Goal: Transaction & Acquisition: Purchase product/service

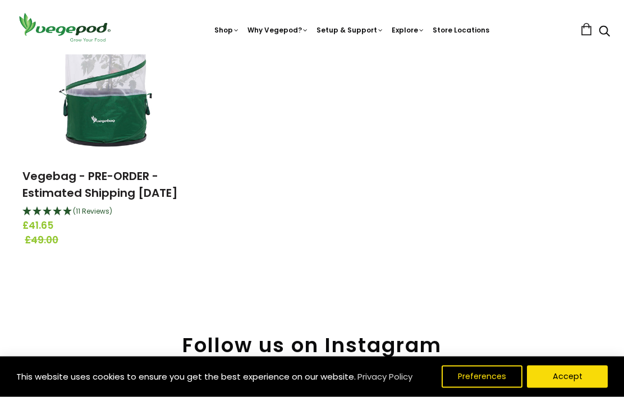
scroll to position [196, 0]
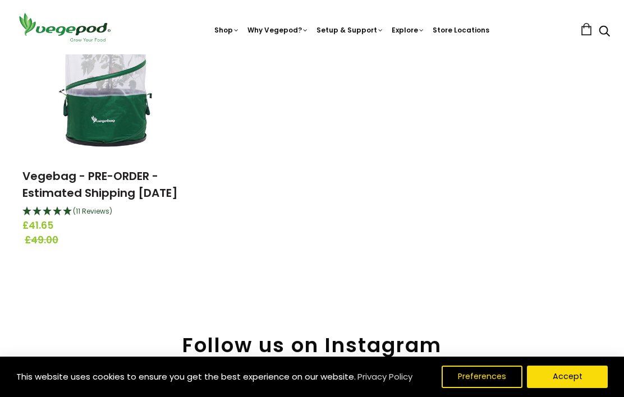
click at [54, 199] on link "Vegebag - PRE-ORDER - Estimated Shipping [DATE]" at bounding box center [100, 184] width 156 height 33
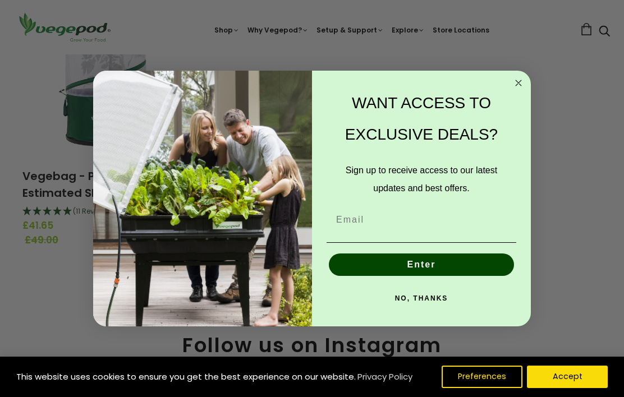
click at [518, 84] on icon "Close dialog" at bounding box center [519, 83] width 6 height 6
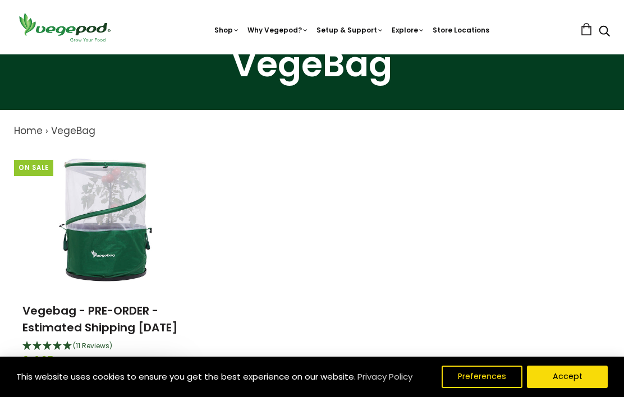
scroll to position [0, 0]
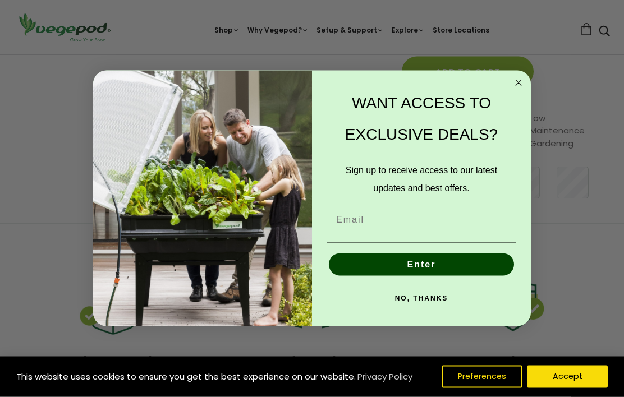
scroll to position [303, 0]
click at [517, 89] on circle "Close dialog" at bounding box center [519, 82] width 13 height 13
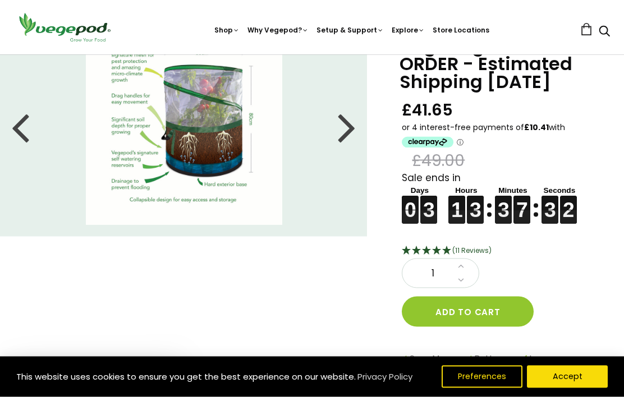
scroll to position [0, 0]
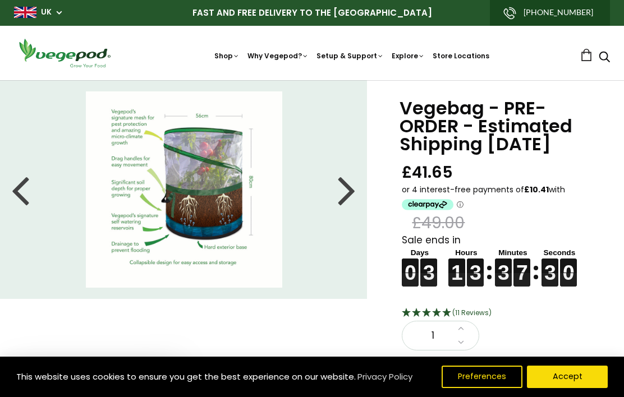
click at [233, 195] on img at bounding box center [184, 190] width 196 height 196
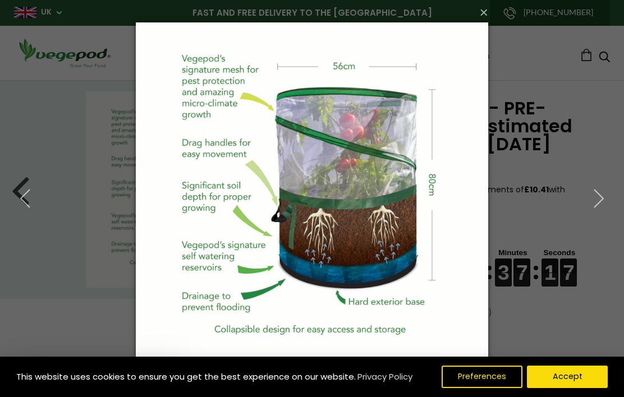
click at [603, 207] on icon "button" at bounding box center [599, 199] width 20 height 20
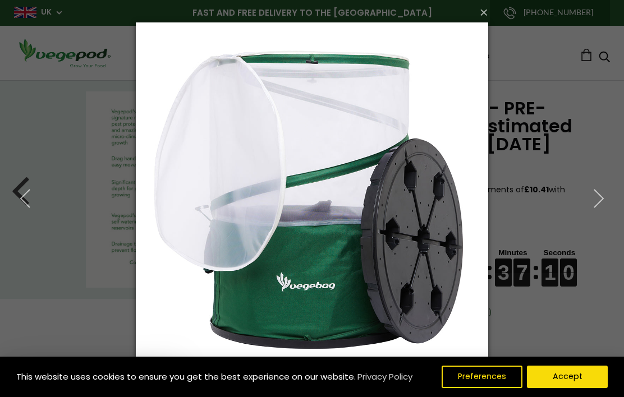
click at [605, 205] on icon "button" at bounding box center [599, 199] width 20 height 20
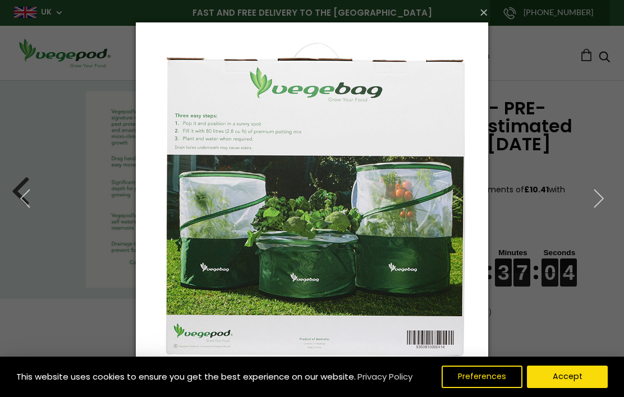
click at [603, 204] on icon "button" at bounding box center [599, 199] width 20 height 20
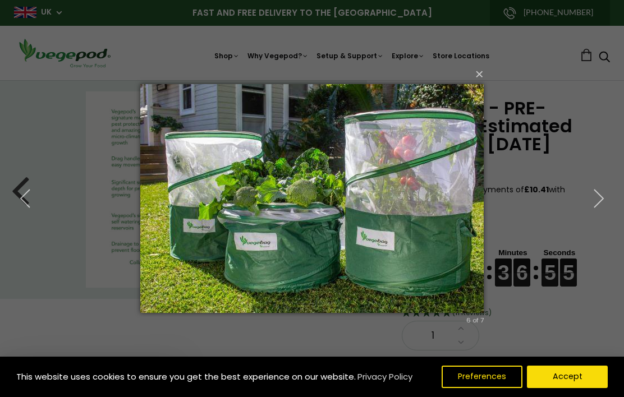
click at [607, 203] on icon "button" at bounding box center [599, 199] width 20 height 20
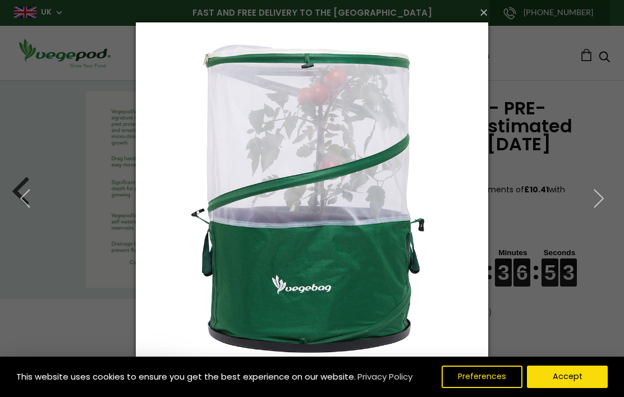
click at [610, 202] on button "button" at bounding box center [599, 199] width 51 height 62
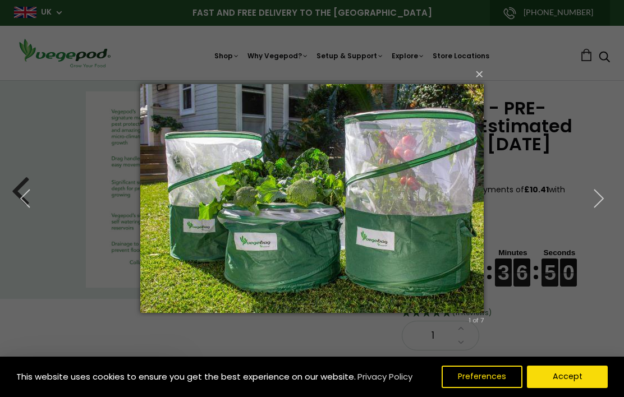
click at [485, 72] on button "×" at bounding box center [316, 74] width 344 height 25
